Goal: Navigation & Orientation: Find specific page/section

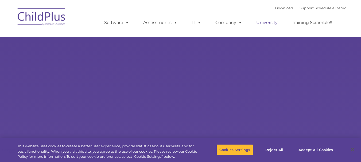
select select "MEDIUM"
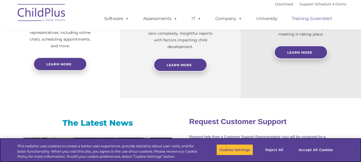
scroll to position [262, 0]
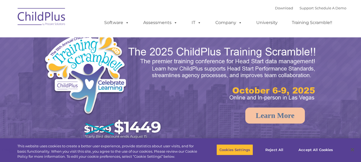
select select "MEDIUM"
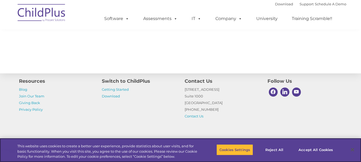
scroll to position [632, 0]
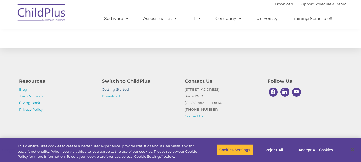
click at [117, 90] on link "Getting Started" at bounding box center [115, 89] width 27 height 4
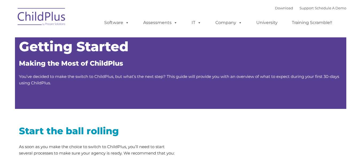
type input ""
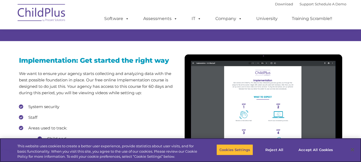
scroll to position [441, 0]
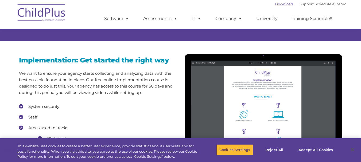
click at [275, 5] on link "Download" at bounding box center [284, 4] width 18 height 4
click at [315, 150] on button "Accept All Cookies" at bounding box center [316, 149] width 40 height 11
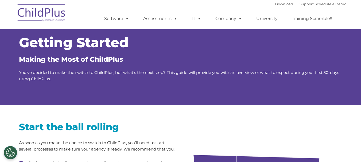
scroll to position [2, 0]
